Goal: Find specific page/section: Find specific page/section

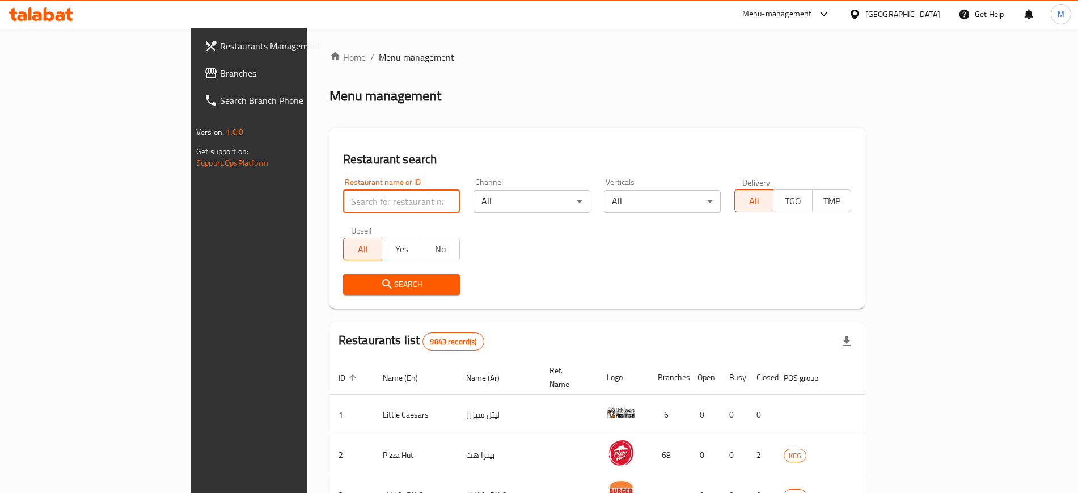
click at [343, 202] on input "search" at bounding box center [401, 201] width 117 height 23
type input ";"
type input "lava cake"
click button "Search" at bounding box center [401, 284] width 117 height 21
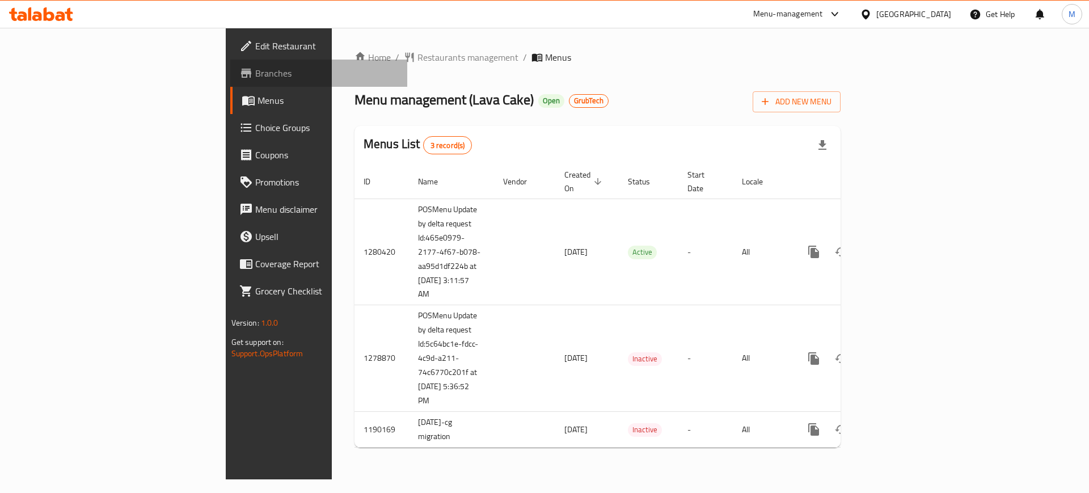
click at [255, 69] on span "Branches" at bounding box center [326, 73] width 143 height 14
